Goal: Information Seeking & Learning: Learn about a topic

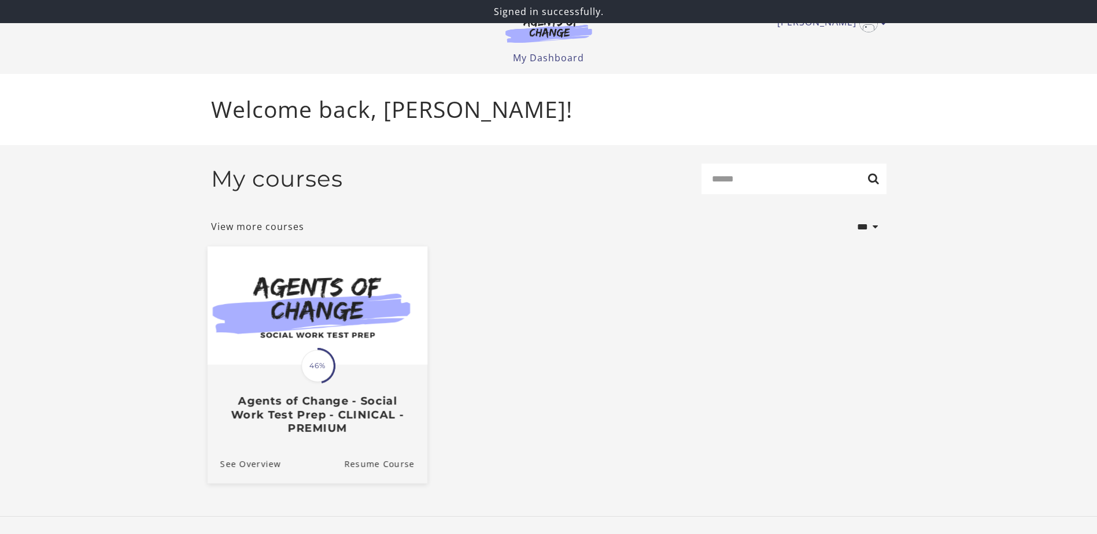
click at [374, 341] on img at bounding box center [317, 305] width 220 height 119
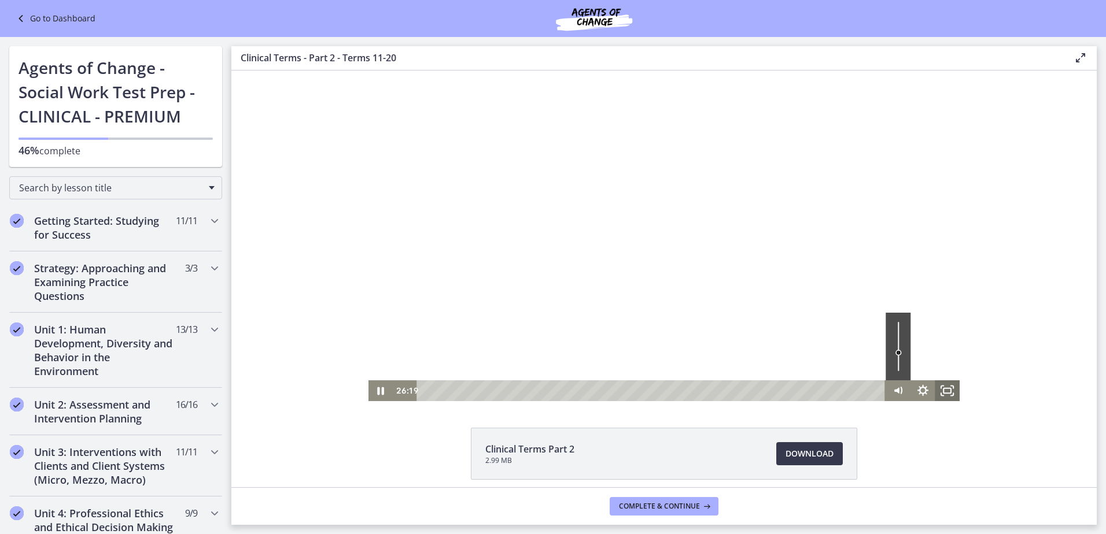
click at [945, 387] on icon "Fullscreen" at bounding box center [947, 391] width 25 height 21
